Goal: Transaction & Acquisition: Purchase product/service

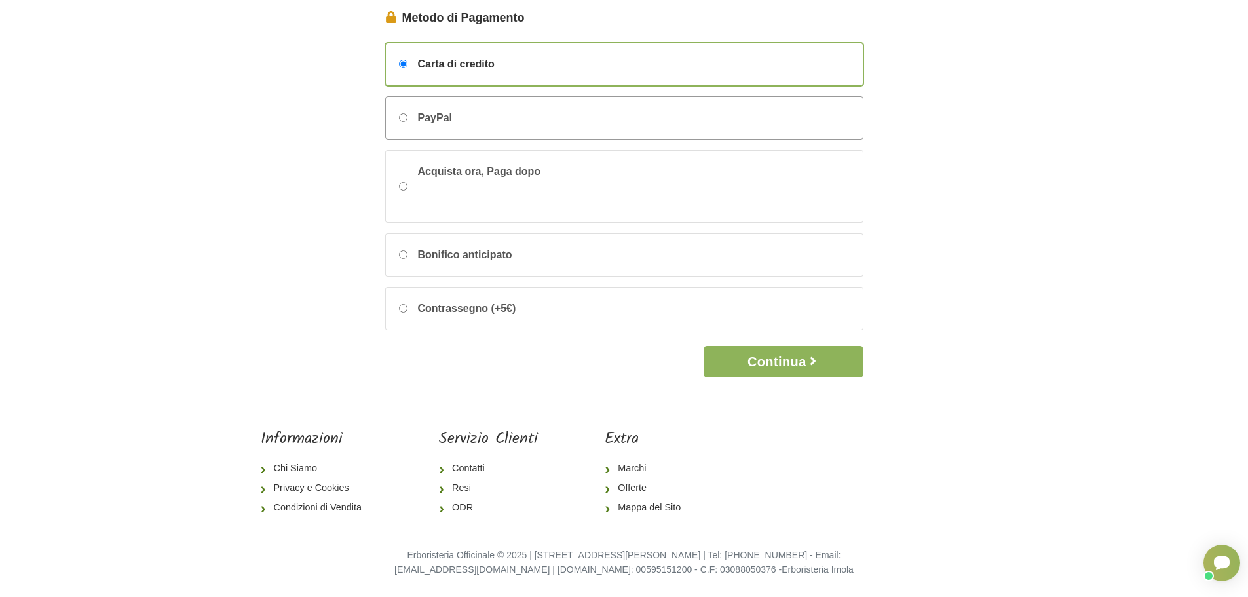
click at [405, 114] on input "PayPal" at bounding box center [403, 117] width 9 height 9
radio input "true"
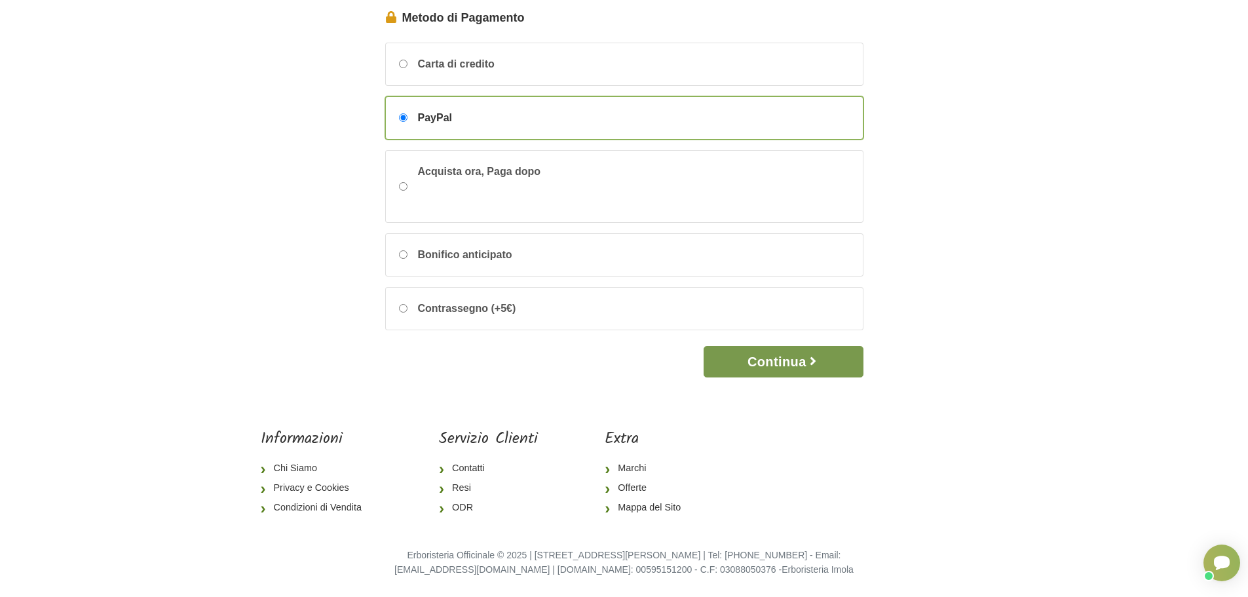
click at [771, 354] on button "Continua" at bounding box center [782, 361] width 159 height 31
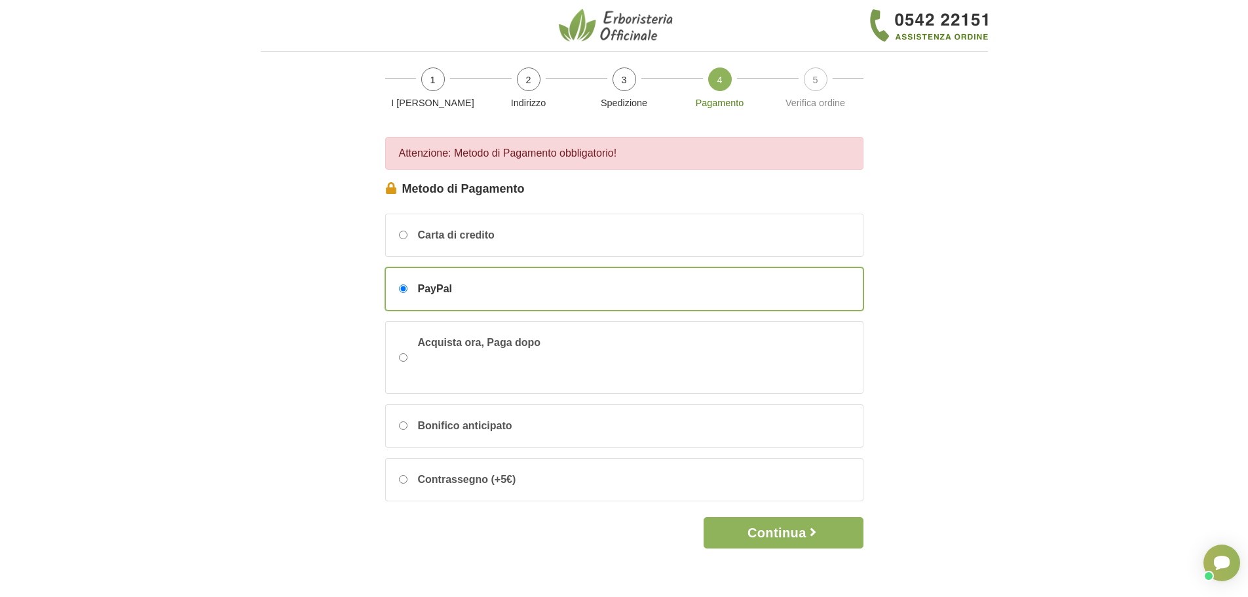
click at [481, 297] on div "PayPal" at bounding box center [624, 289] width 477 height 42
click at [407, 293] on input "PayPal" at bounding box center [403, 288] width 9 height 9
click at [481, 297] on div "PayPal" at bounding box center [624, 289] width 477 height 42
click at [407, 293] on input "PayPal" at bounding box center [403, 288] width 9 height 9
click at [481, 297] on div "PayPal" at bounding box center [624, 289] width 477 height 42
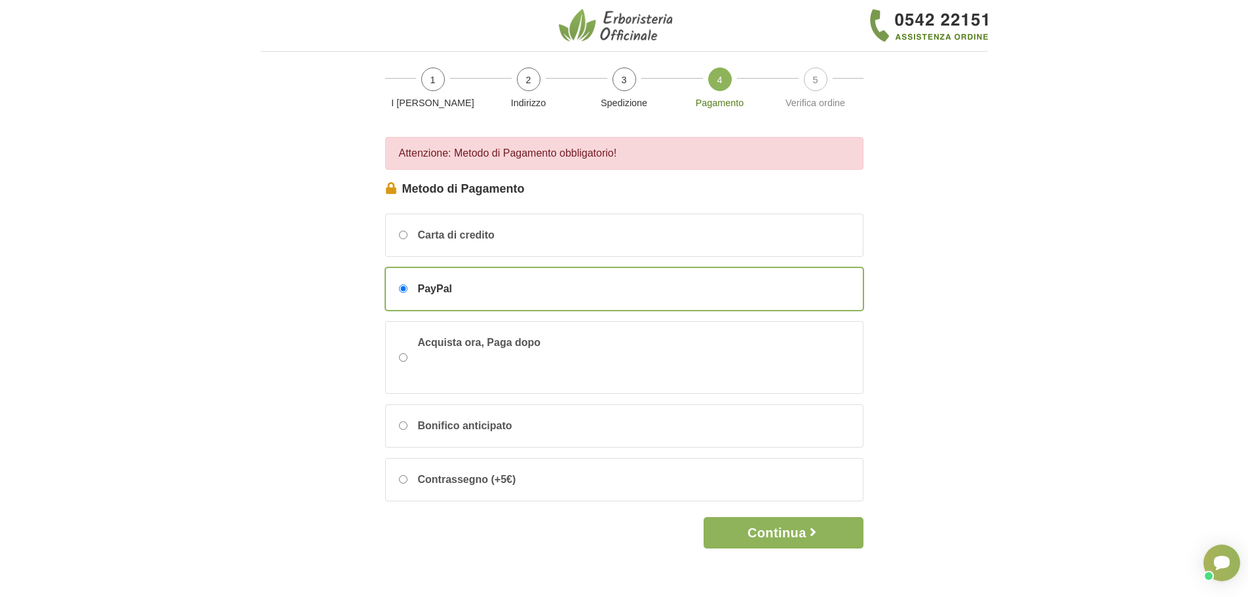
click at [407, 293] on input "PayPal" at bounding box center [403, 288] width 9 height 9
click at [481, 297] on div "PayPal" at bounding box center [624, 289] width 477 height 42
click at [407, 293] on input "PayPal" at bounding box center [403, 288] width 9 height 9
click at [481, 297] on div "PayPal" at bounding box center [624, 289] width 477 height 42
click at [407, 293] on input "PayPal" at bounding box center [403, 288] width 9 height 9
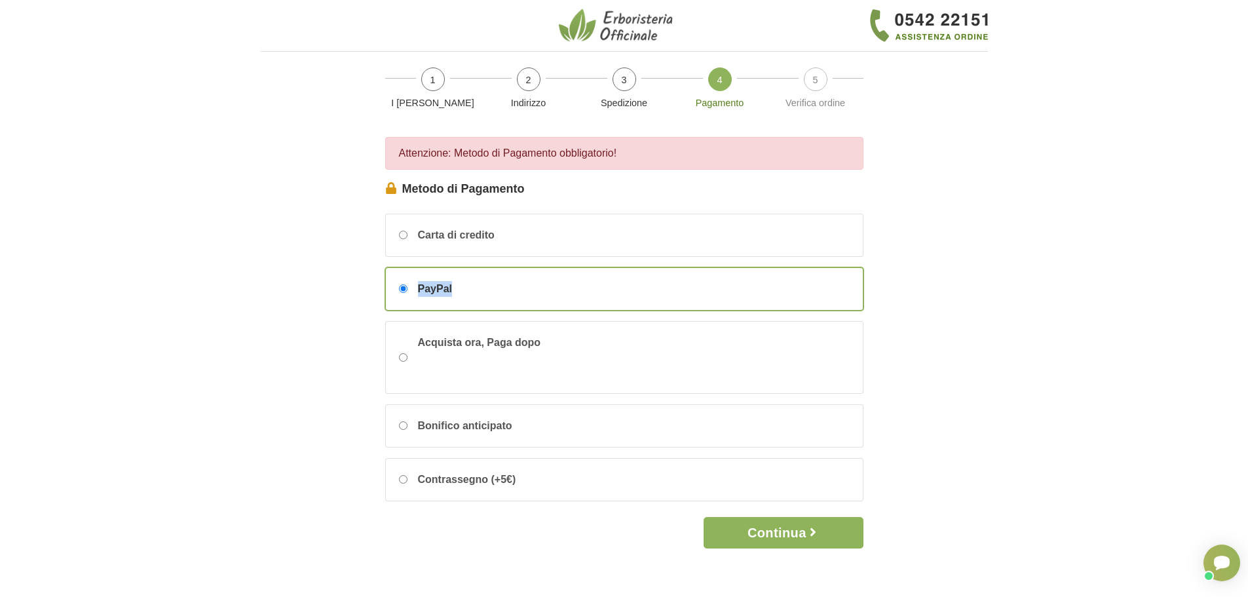
click at [597, 286] on div "PayPal" at bounding box center [624, 289] width 477 height 42
click at [407, 286] on input "PayPal" at bounding box center [403, 288] width 9 height 9
click at [825, 533] on button "Continua" at bounding box center [782, 532] width 159 height 31
click at [246, 481] on body "1 I Miei Dati 2 Indirizzo 3 Spedizione 4 Pagamento 5 Verifica ordine I Miei Dat…" at bounding box center [624, 384] width 1248 height 768
click at [455, 242] on span "Carta di credito" at bounding box center [456, 235] width 77 height 16
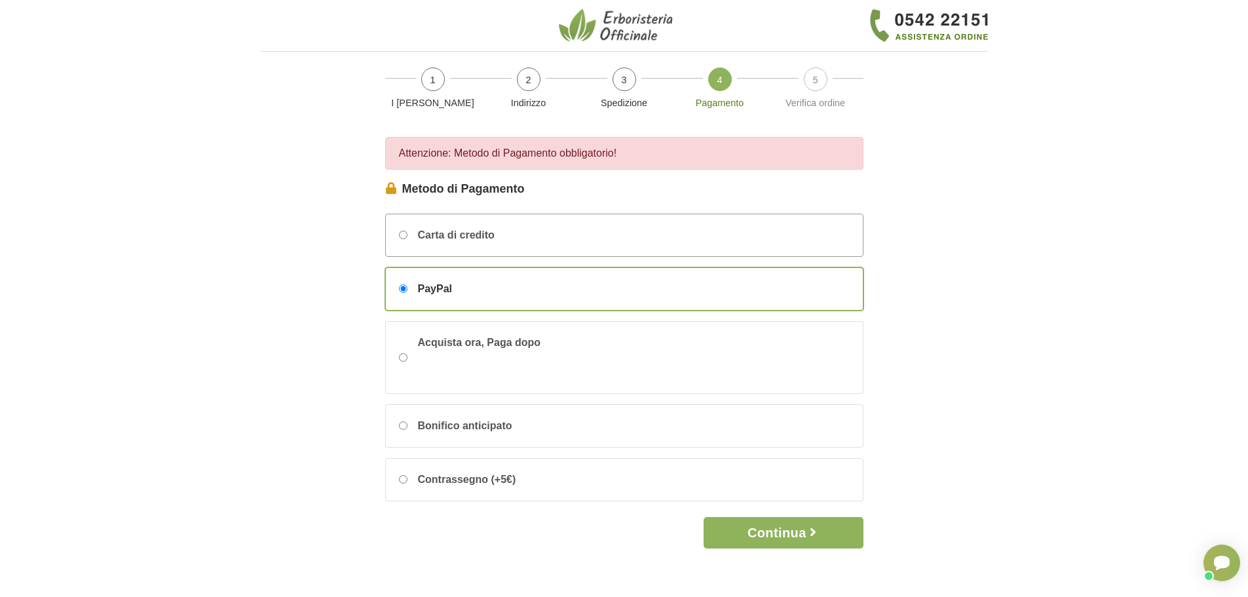
click at [407, 239] on input "Carta di credito" at bounding box center [403, 235] width 9 height 9
radio input "true"
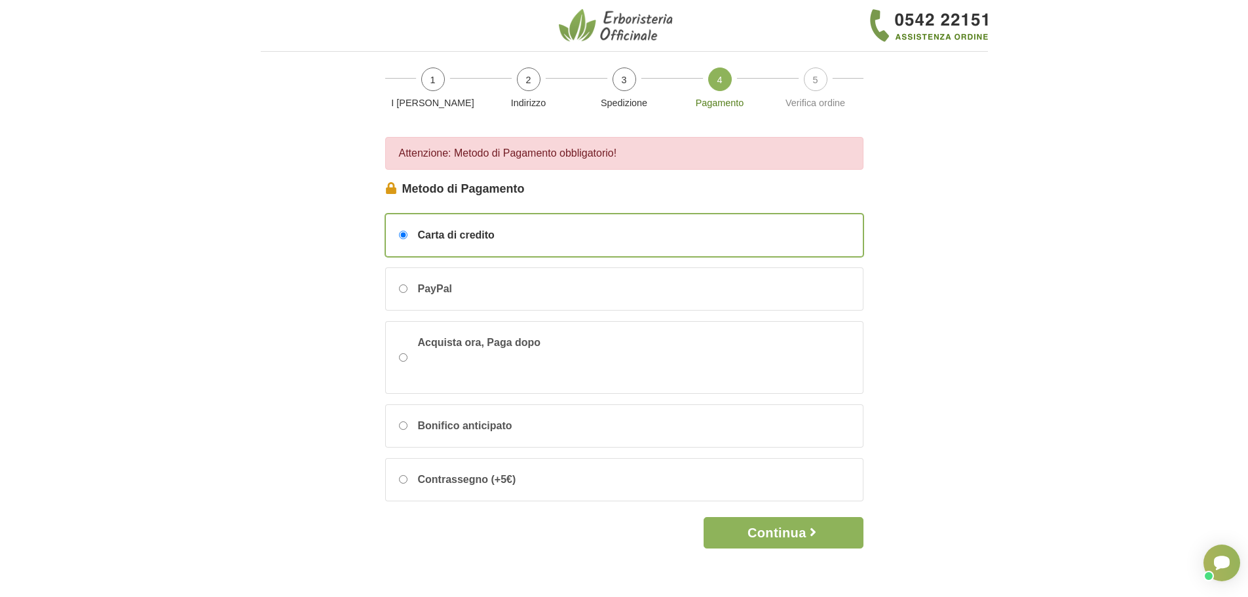
click at [454, 263] on div "Carta di credito PayPal Acquista ora, Paga dopo Bonifico anticipato Contrassegn…" at bounding box center [624, 358] width 478 height 288
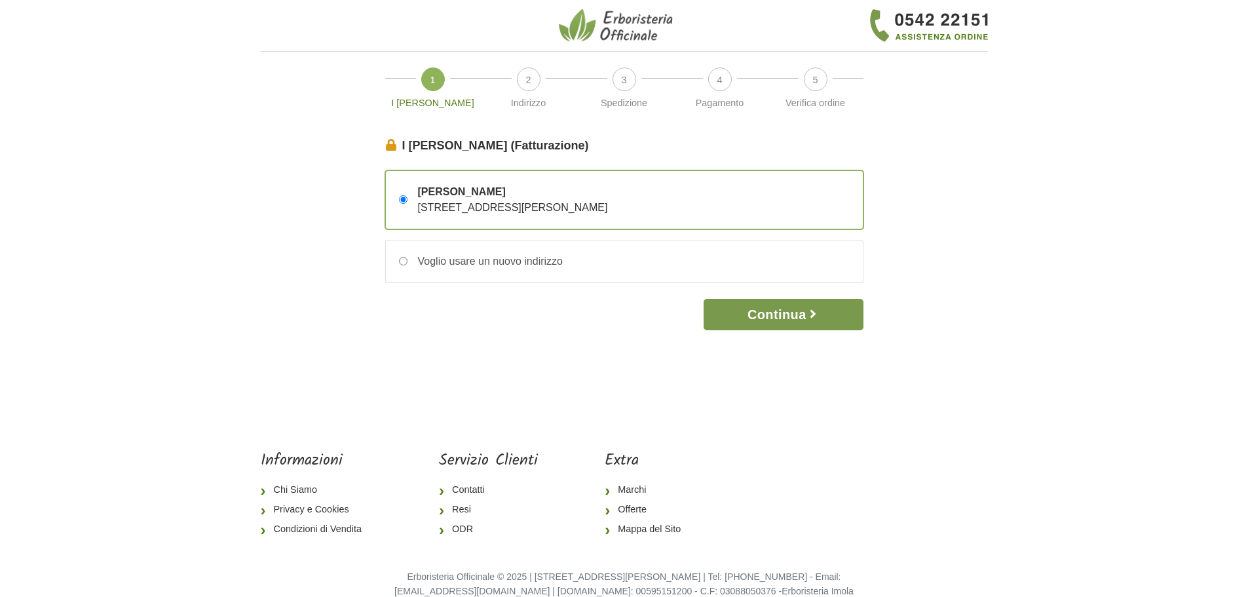
click at [793, 322] on button "Continua" at bounding box center [782, 314] width 159 height 31
click at [793, 312] on button "Continua" at bounding box center [782, 314] width 159 height 31
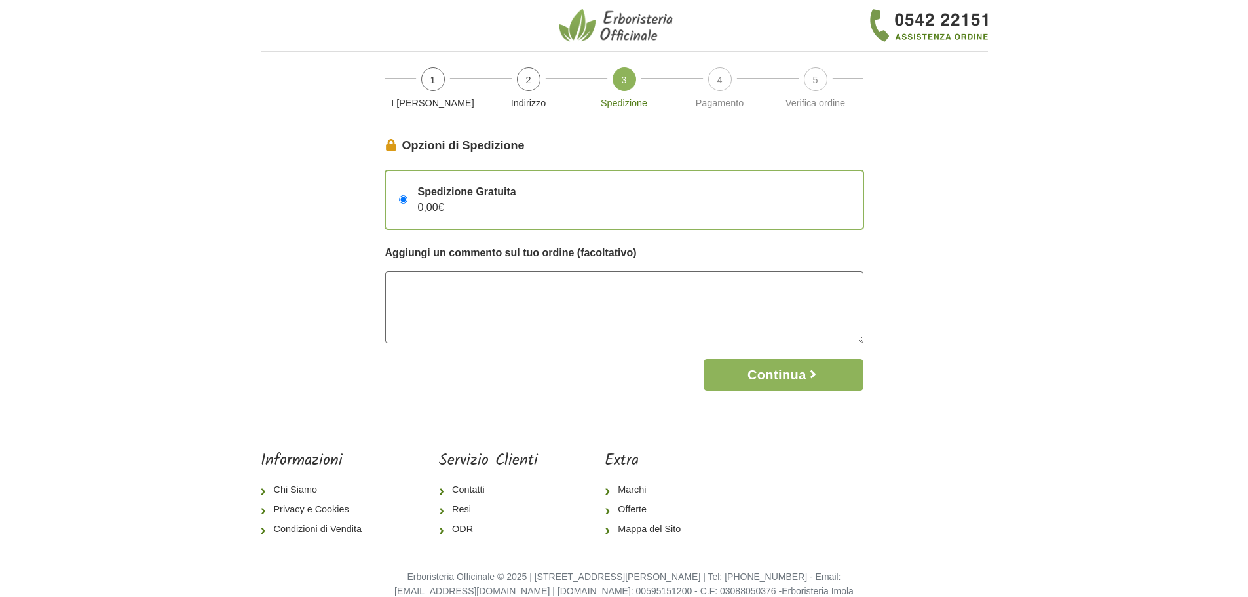
click at [793, 312] on textarea at bounding box center [624, 307] width 478 height 72
drag, startPoint x: 531, startPoint y: 37, endPoint x: 529, endPoint y: 28, distance: 9.4
click at [529, 28] on div at bounding box center [624, 25] width 242 height 35
drag, startPoint x: 529, startPoint y: 28, endPoint x: 486, endPoint y: 10, distance: 46.7
click at [483, 290] on textarea at bounding box center [624, 307] width 478 height 72
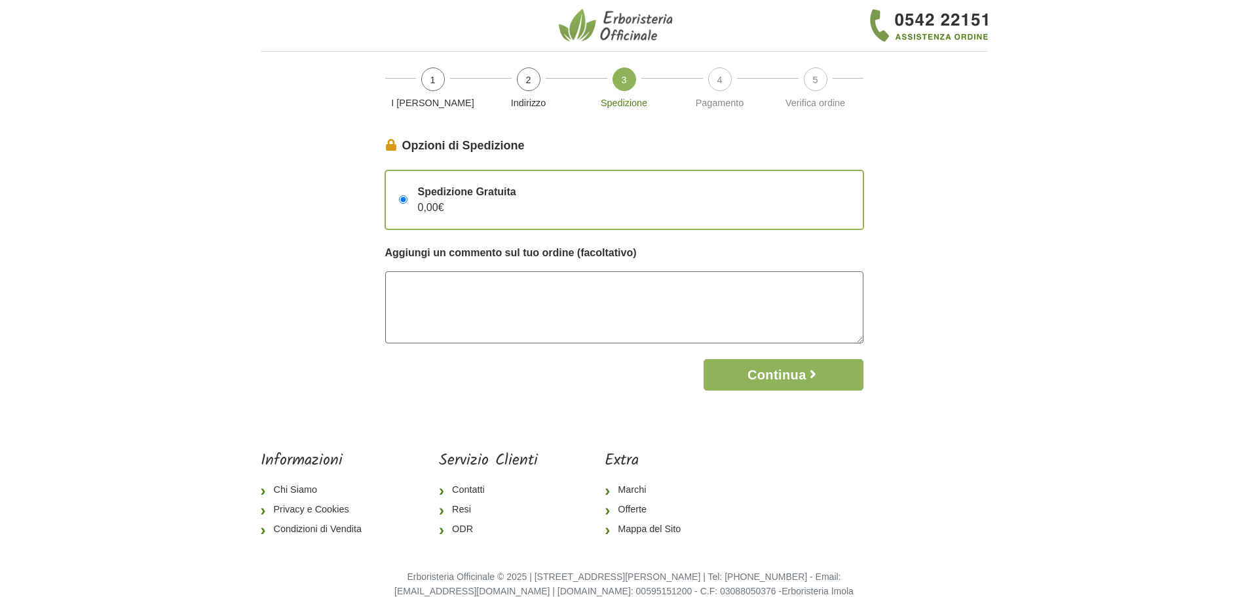
click at [483, 290] on textarea at bounding box center [624, 307] width 478 height 72
type textarea "f"
click at [479, 292] on textarea "Fattura: BIDON S.R.L. 30025 Fossalta di Portogruaro (VE)" at bounding box center [624, 307] width 478 height 72
click at [551, 324] on textarea "Fattura: BIDON S.R.L. Via Enrico Fermi, SNC 30025 Fossalta di Portogruaro (VE)" at bounding box center [624, 307] width 478 height 72
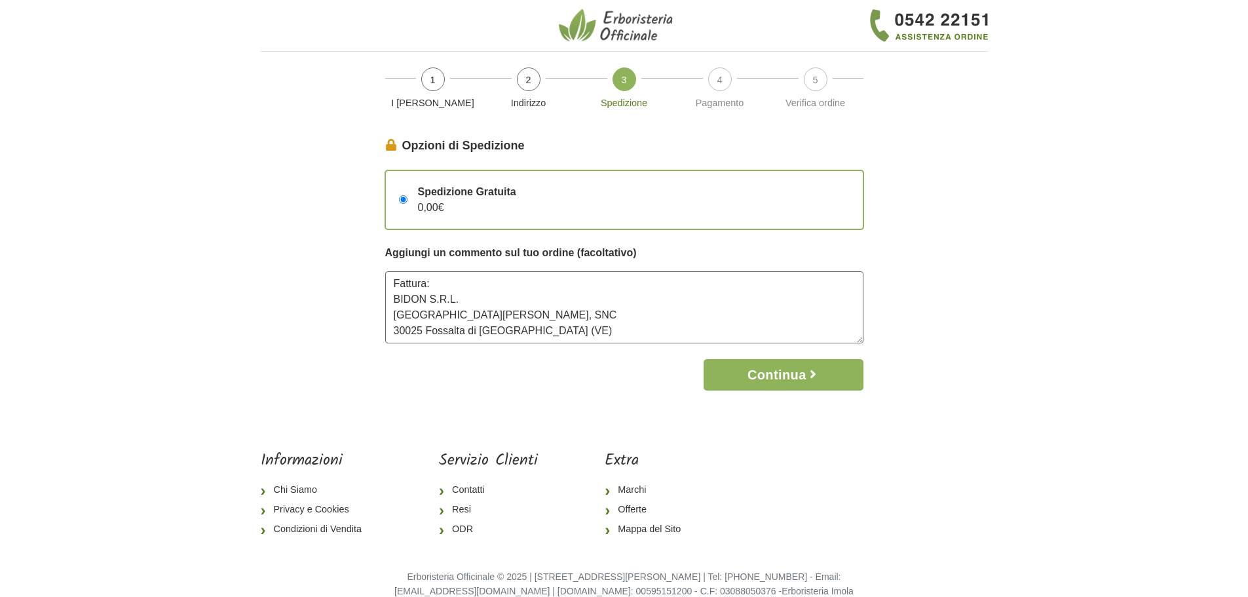
click at [517, 314] on textarea "Fattura: BIDON S.R.L. Via Enrico Fermi, SNC 30025 Fossalta di Portogruaro (VE)" at bounding box center [624, 307] width 478 height 72
type textarea "Fattura: BIDON S.R.L. Via Enrico Fermi, SNC 30025 Fossalta di Portogruaro (VE) …"
click at [831, 377] on button "Continua" at bounding box center [782, 374] width 159 height 31
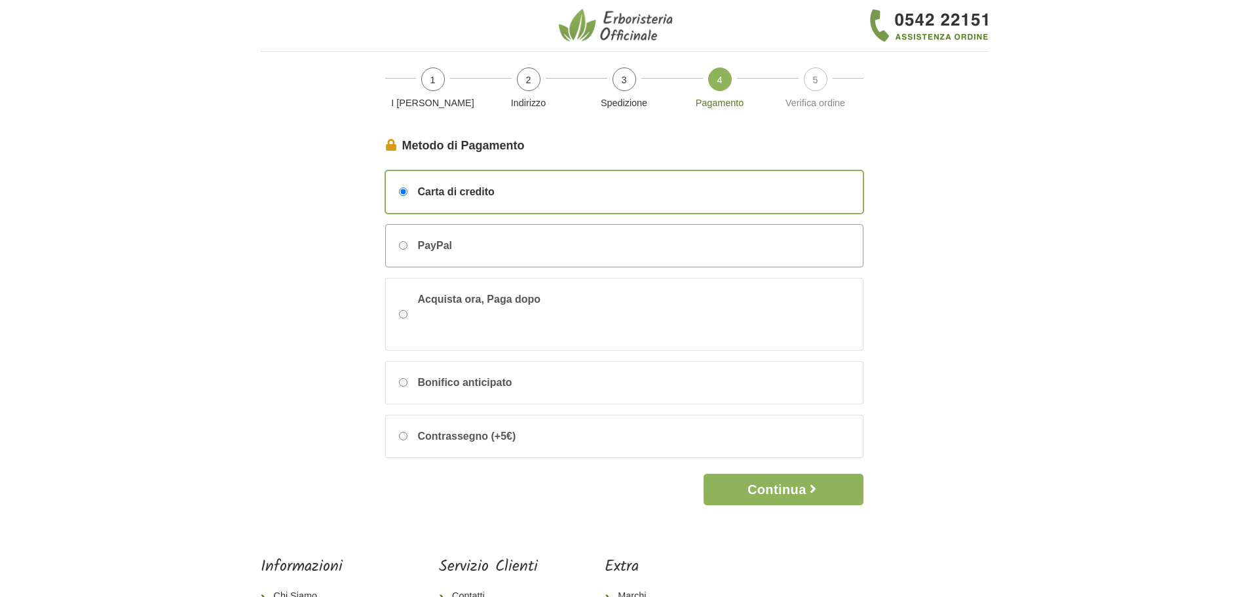
click at [470, 247] on div "PayPal" at bounding box center [624, 246] width 477 height 42
click at [407, 247] on input "PayPal" at bounding box center [403, 245] width 9 height 9
radio input "true"
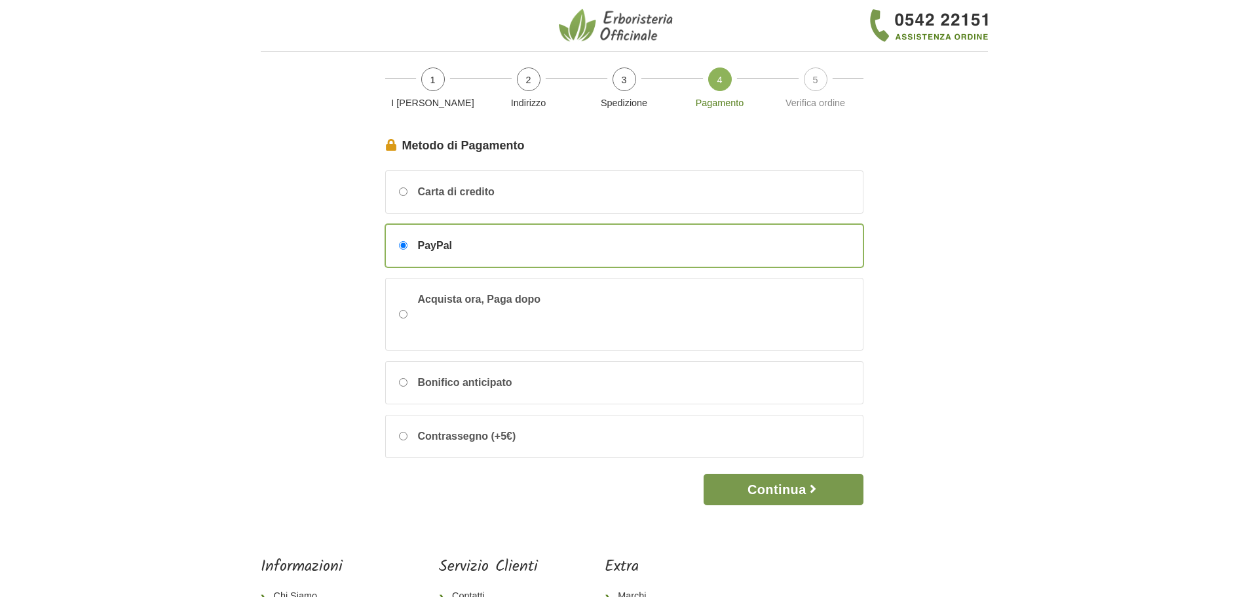
click at [832, 483] on button "Continua" at bounding box center [782, 489] width 159 height 31
